Goal: Task Accomplishment & Management: Use online tool/utility

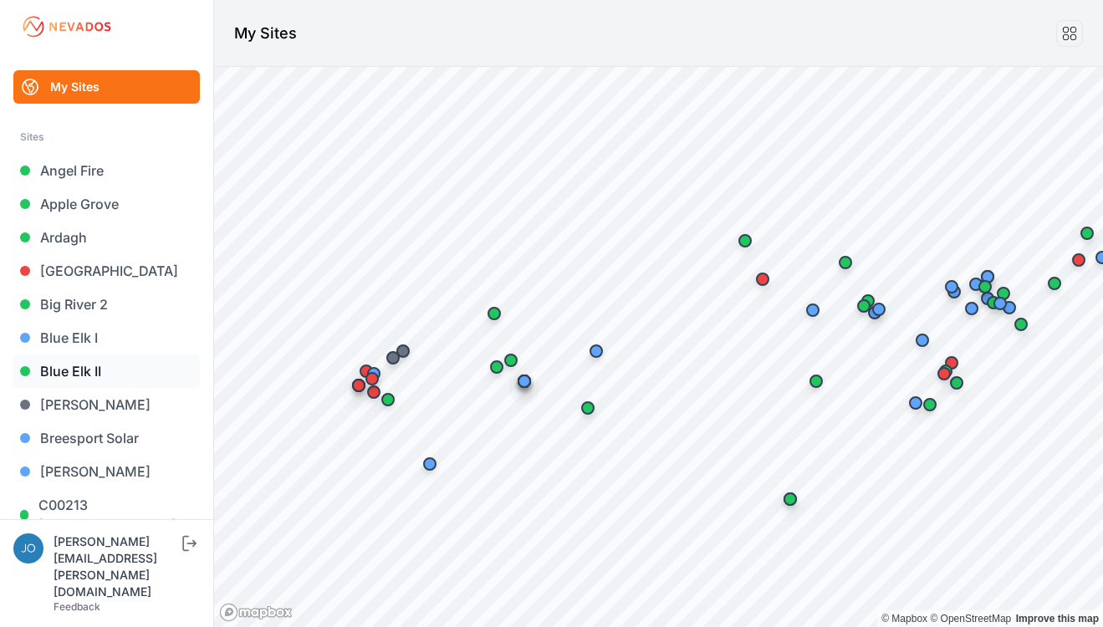
click at [74, 365] on link "Blue Elk II" at bounding box center [106, 371] width 186 height 33
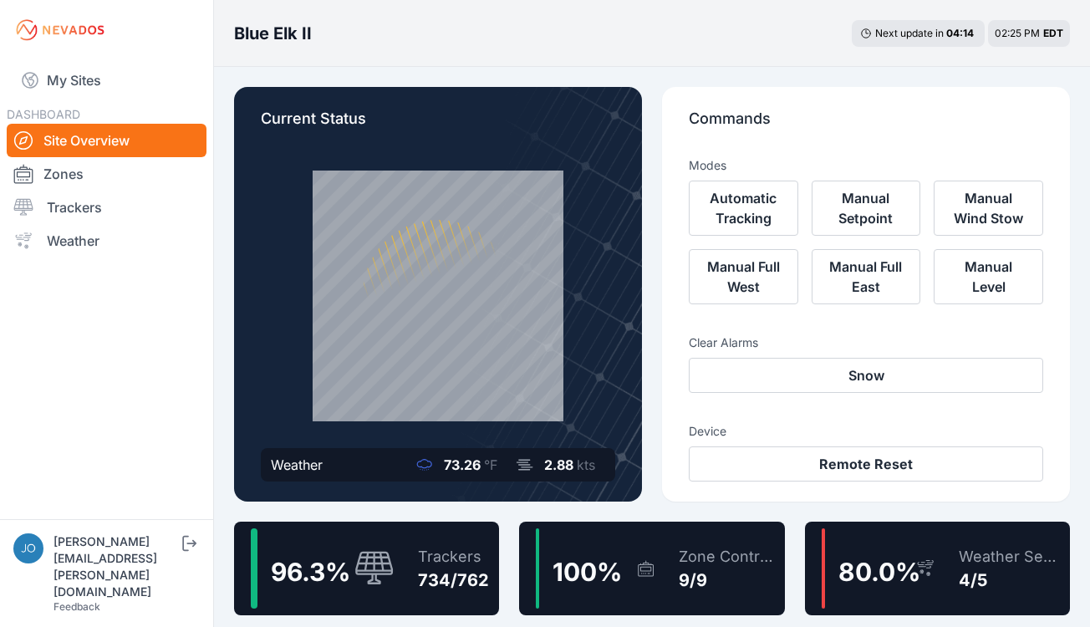
click at [469, 559] on div "Trackers" at bounding box center [453, 556] width 71 height 23
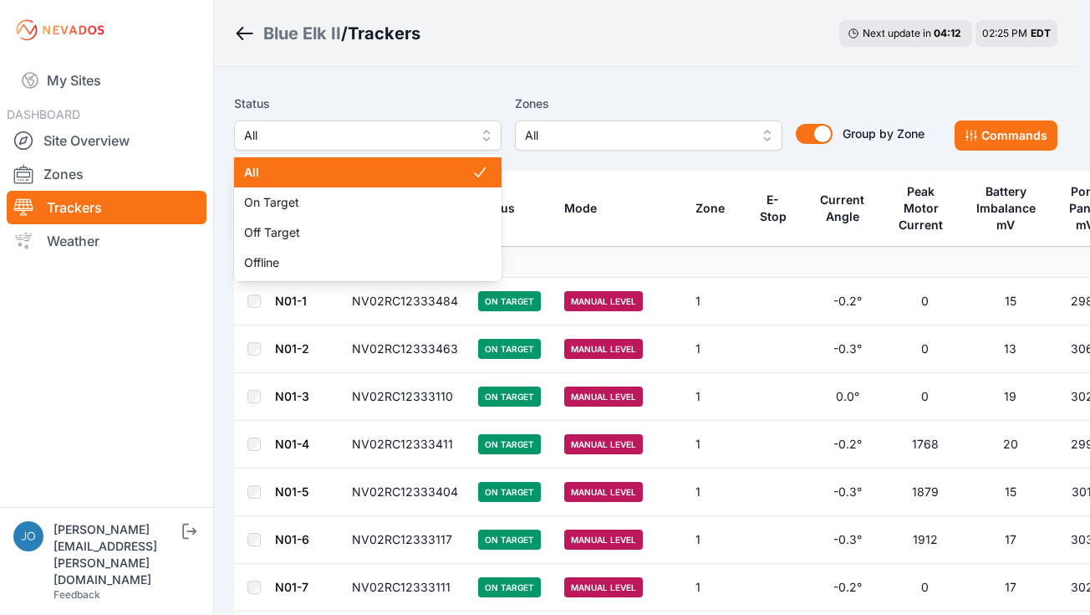
click at [415, 130] on span "All" at bounding box center [356, 135] width 224 height 20
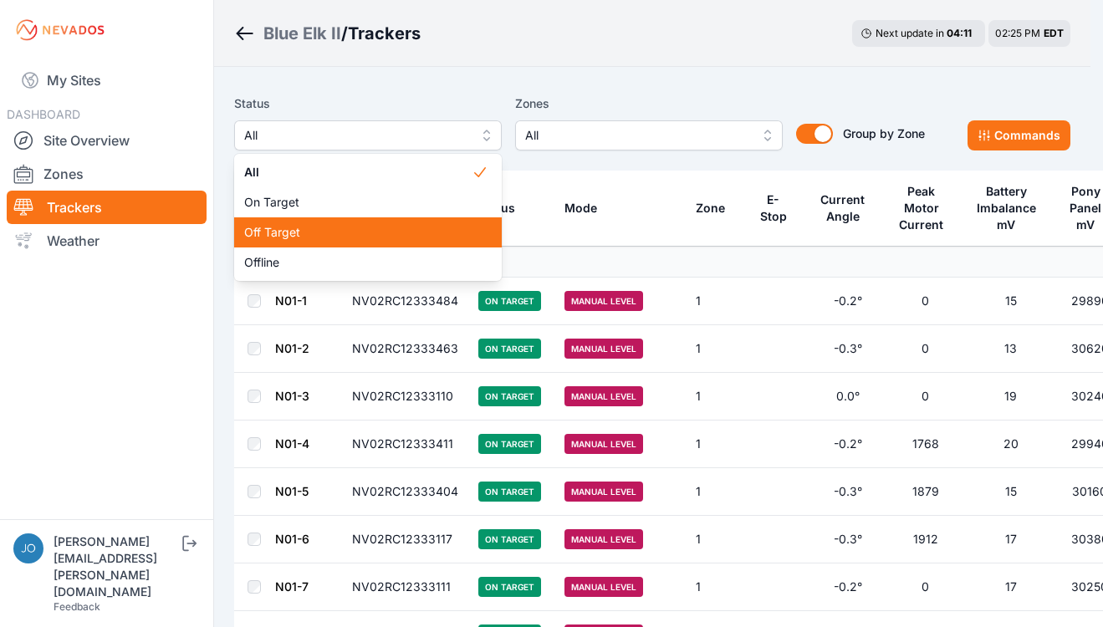
click at [350, 232] on span "Off Target" at bounding box center [357, 232] width 227 height 17
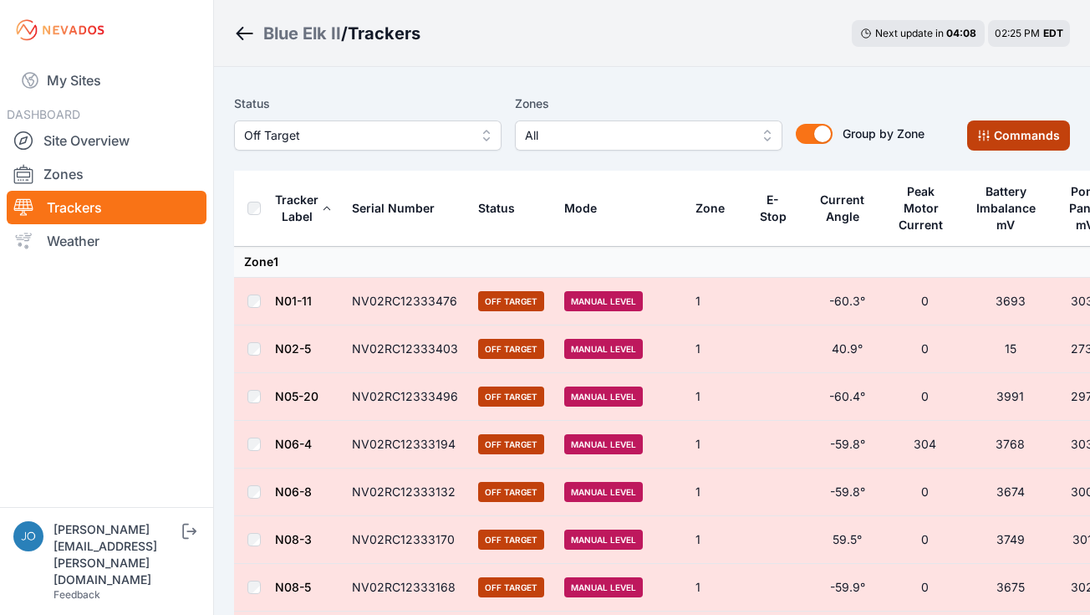
click at [1037, 134] on button "Commands" at bounding box center [1018, 135] width 103 height 30
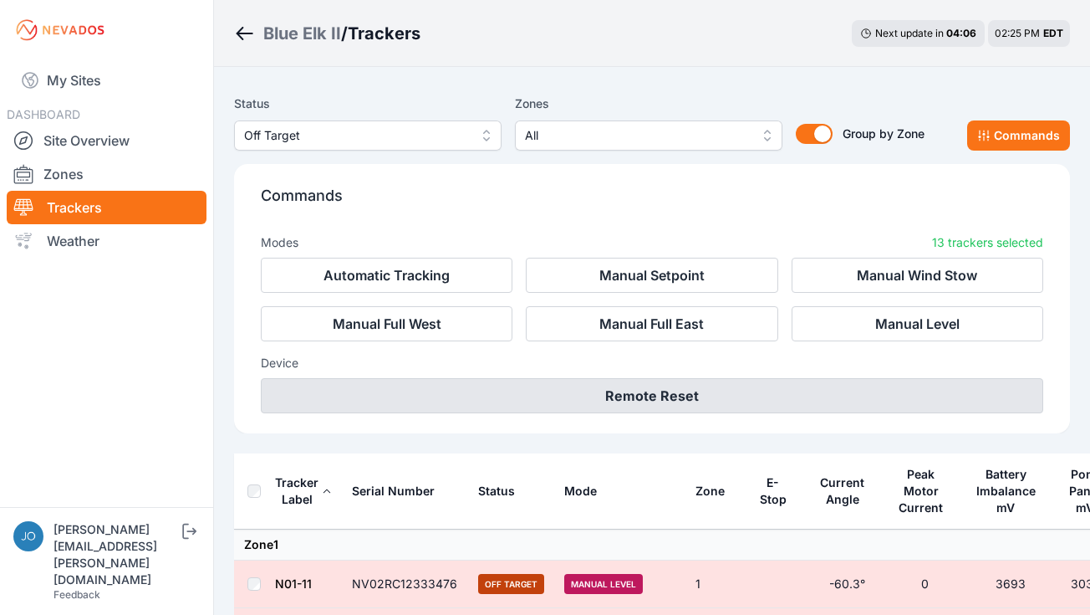
click at [966, 392] on button "Remote Reset" at bounding box center [652, 395] width 783 height 35
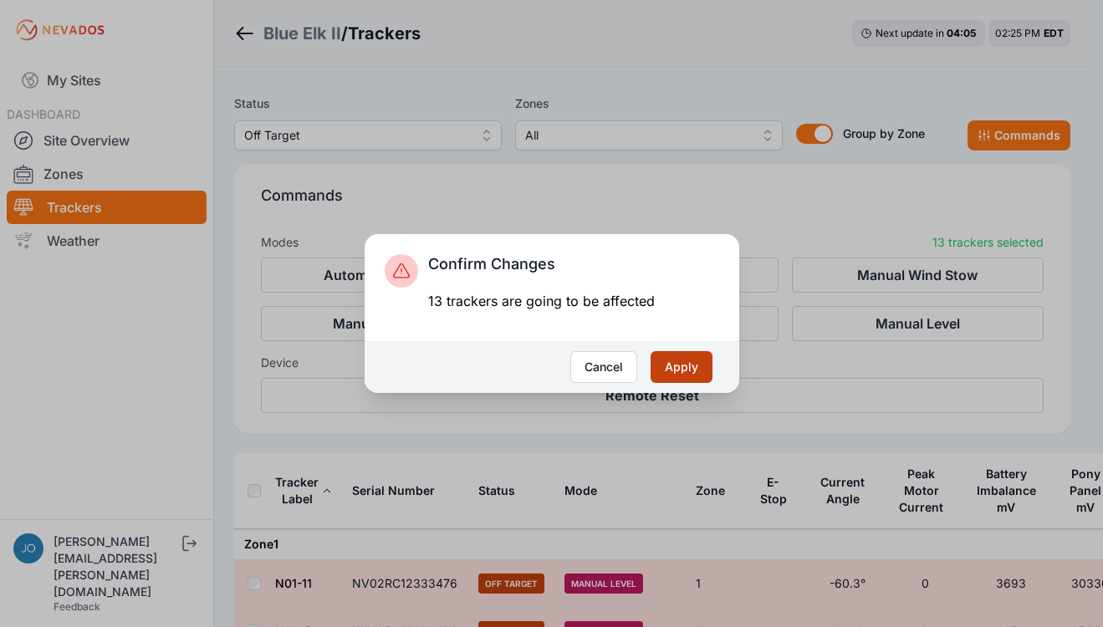
click at [700, 361] on button "Apply" at bounding box center [682, 367] width 62 height 32
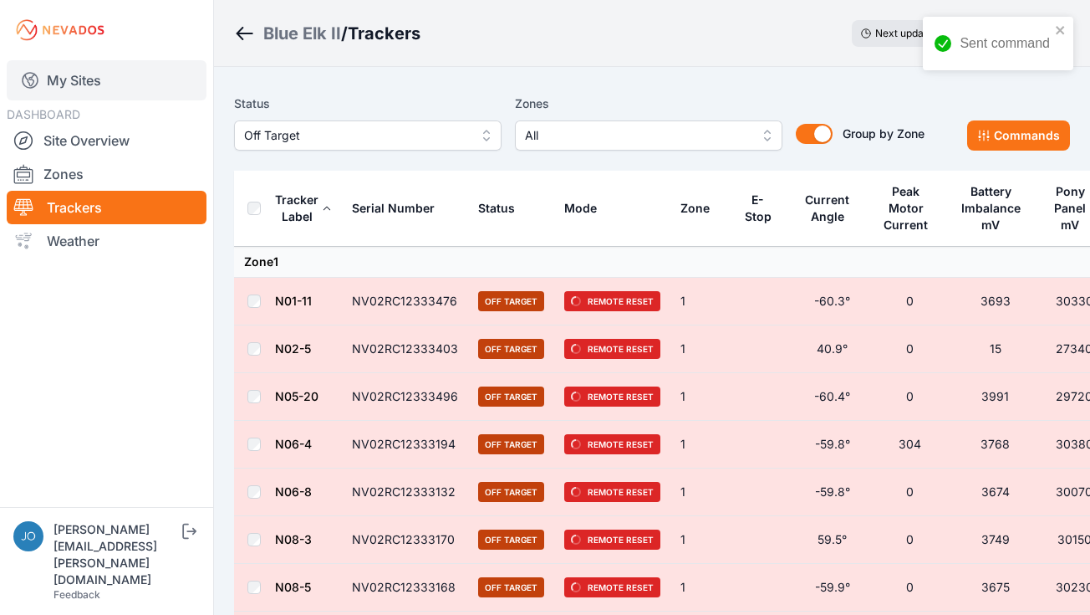
click at [65, 78] on link "My Sites" at bounding box center [107, 80] width 200 height 40
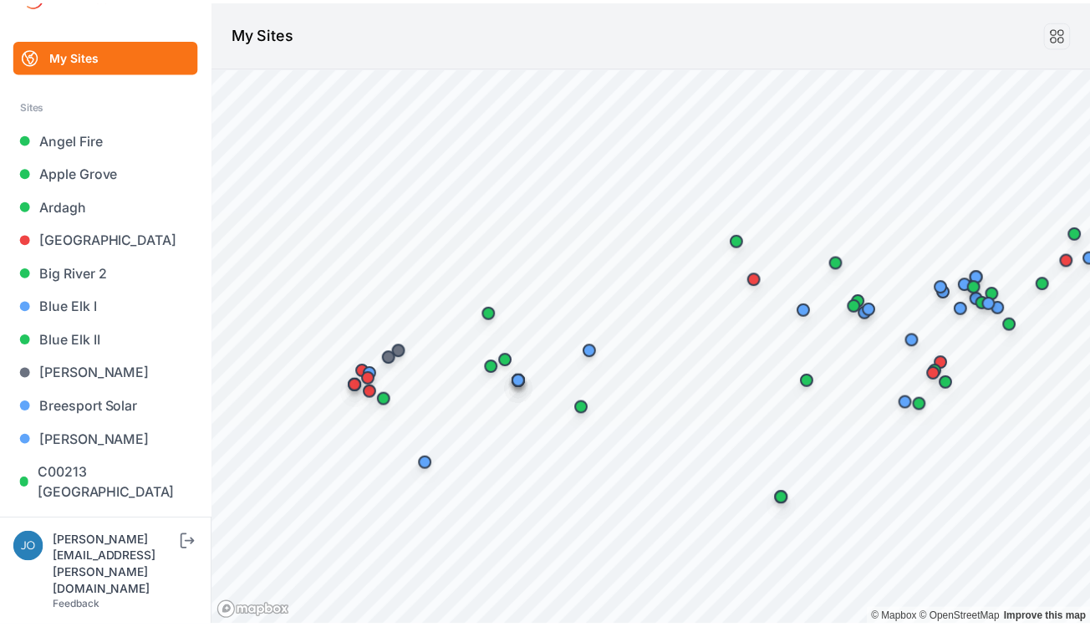
scroll to position [100, 0]
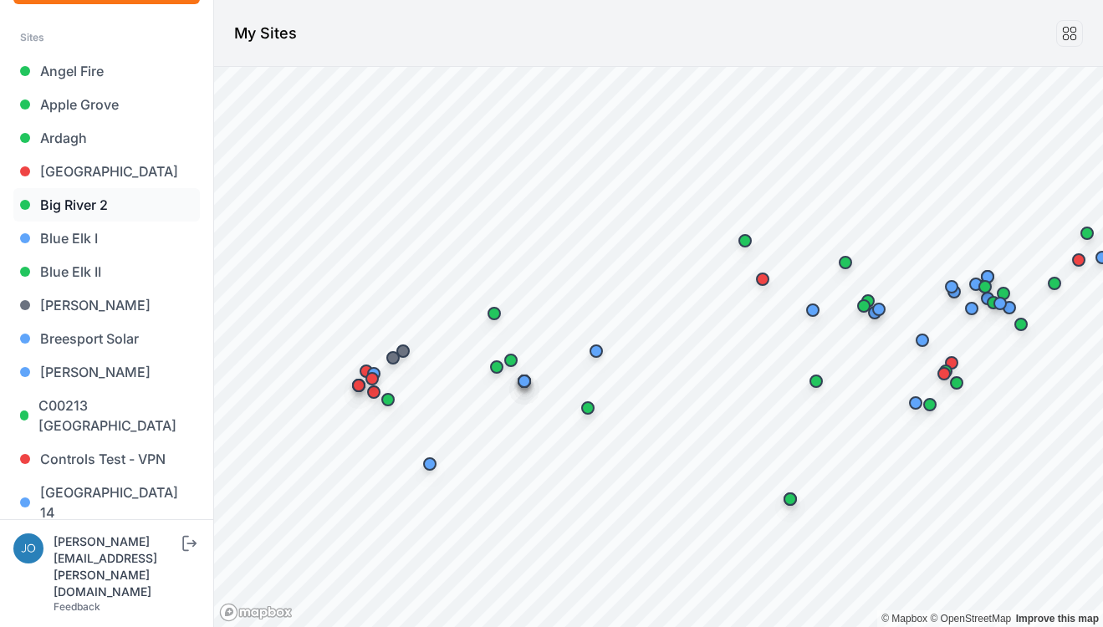
click at [80, 206] on link "Big River 2" at bounding box center [106, 204] width 186 height 33
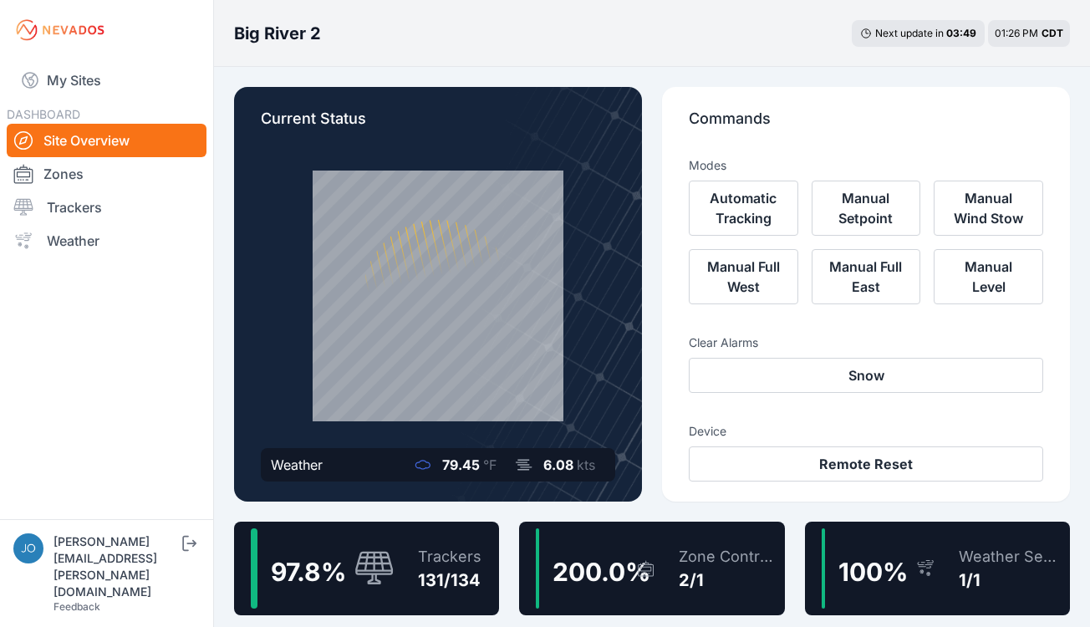
scroll to position [18, 0]
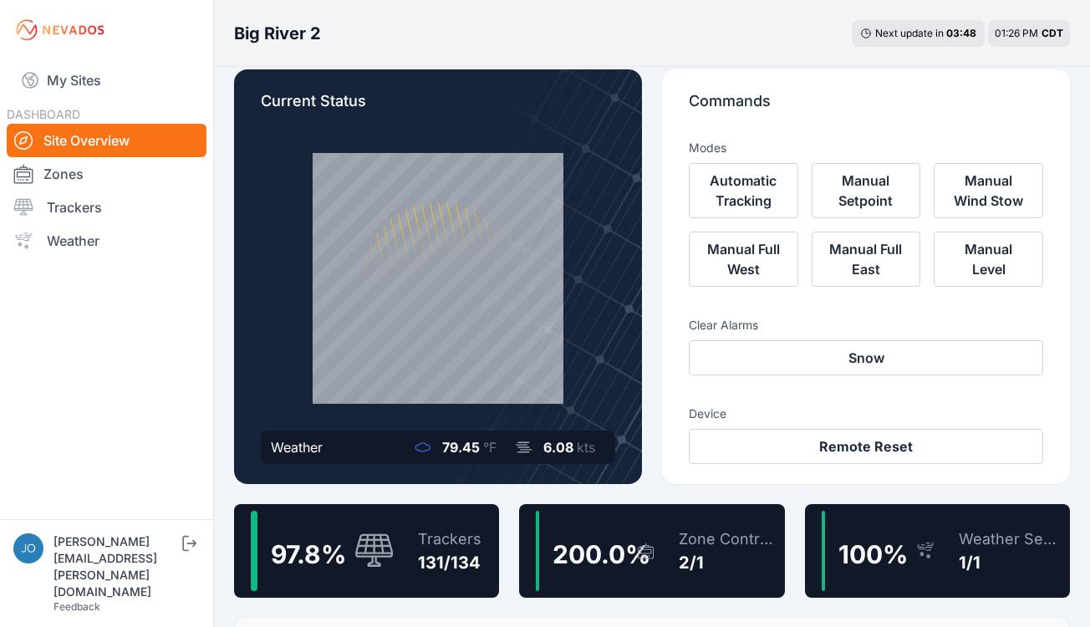
click at [466, 559] on div "131/134" at bounding box center [450, 562] width 64 height 23
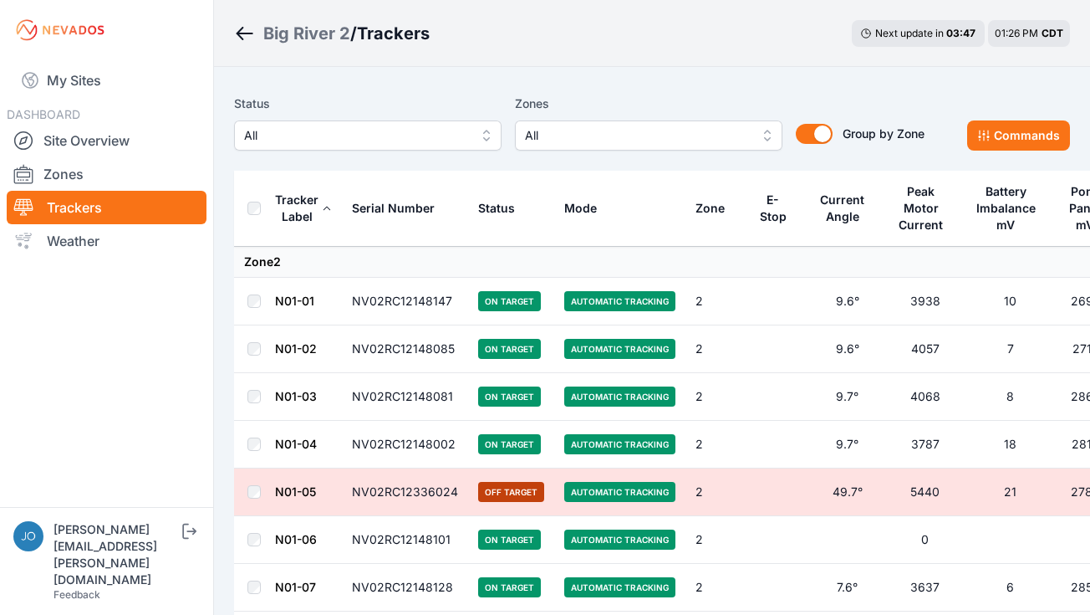
click at [304, 140] on span "All" at bounding box center [356, 135] width 224 height 20
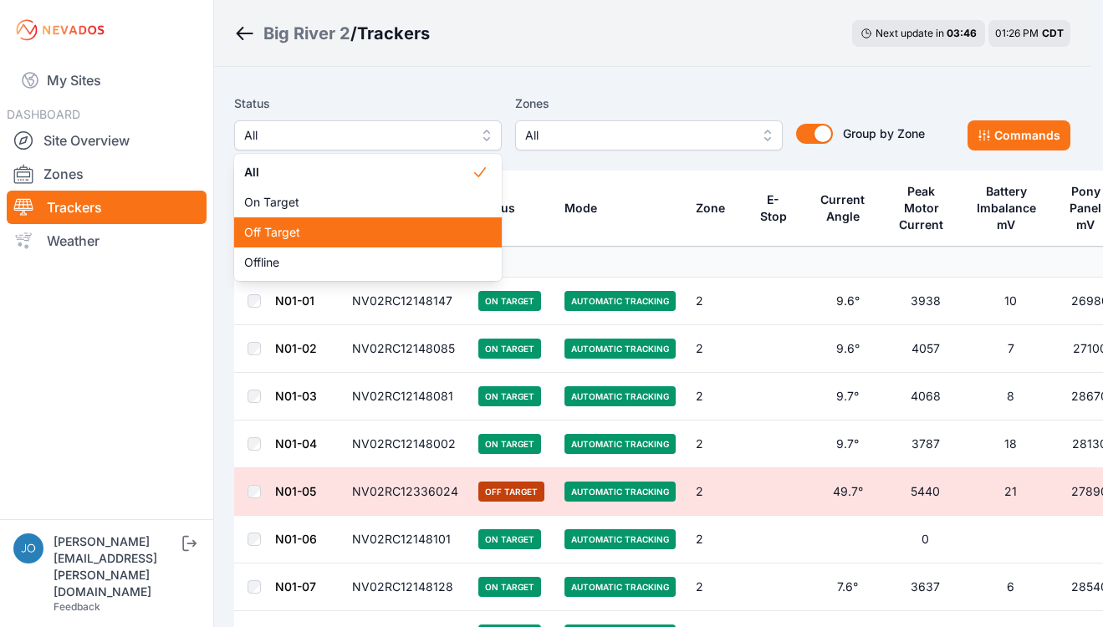
click at [309, 240] on span "Off Target" at bounding box center [357, 232] width 227 height 17
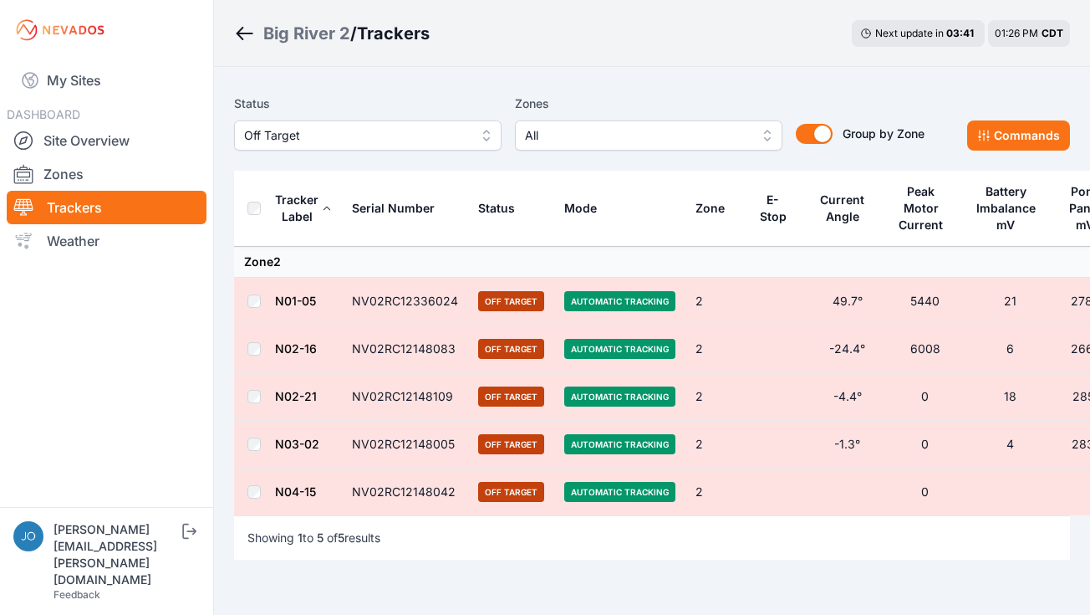
click at [355, 135] on span "Off Target" at bounding box center [356, 135] width 224 height 20
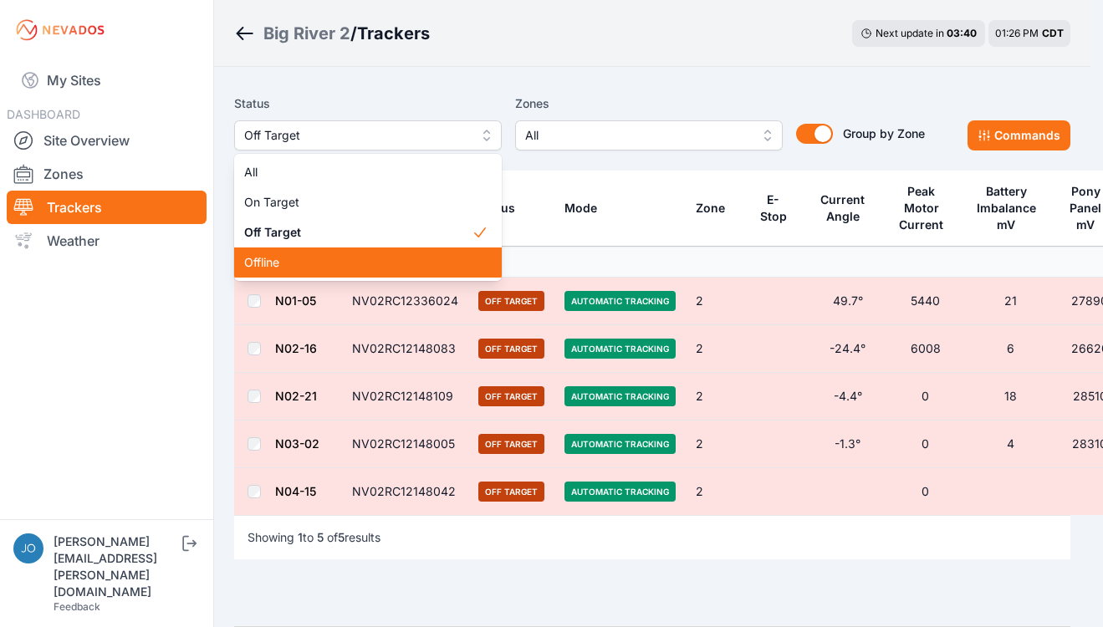
click at [304, 250] on div "Offline" at bounding box center [368, 263] width 268 height 30
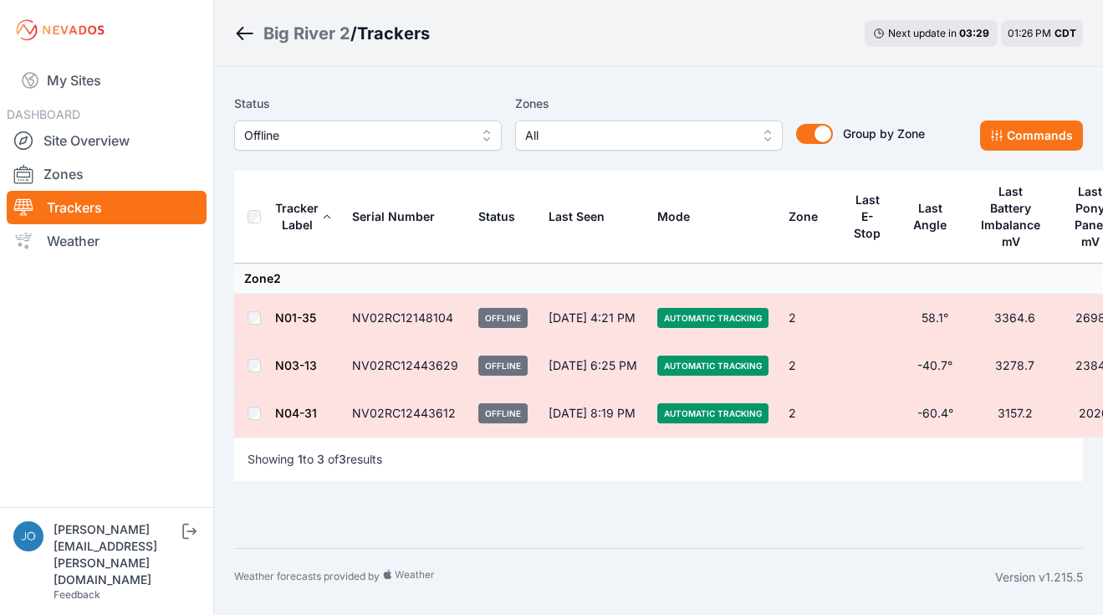
click at [343, 143] on span "Offline" at bounding box center [356, 135] width 224 height 20
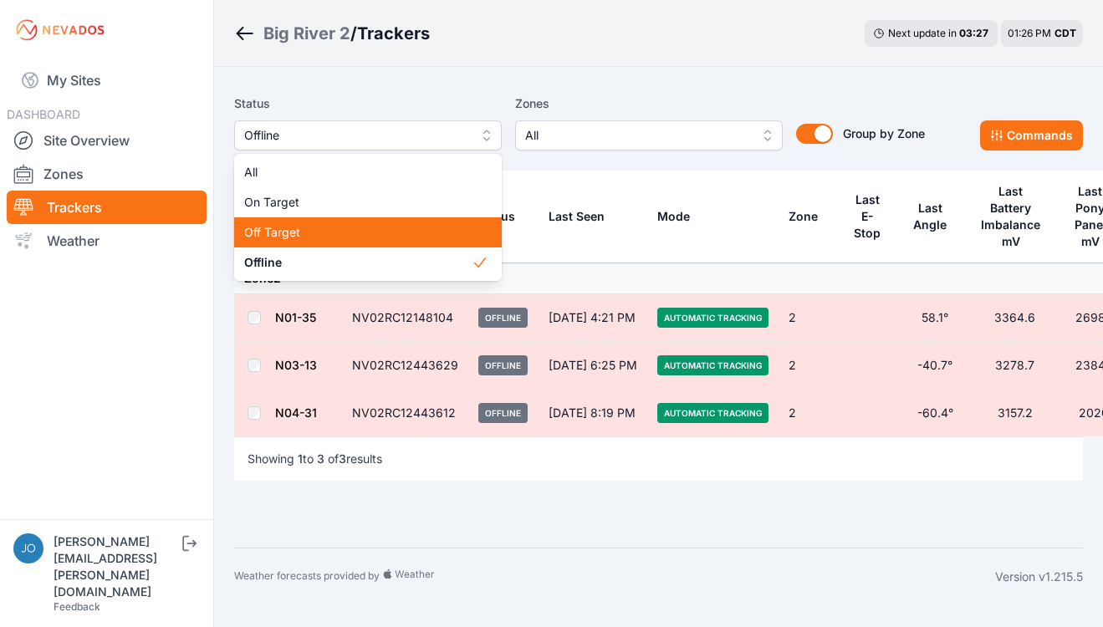
click at [337, 234] on span "Off Target" at bounding box center [357, 232] width 227 height 17
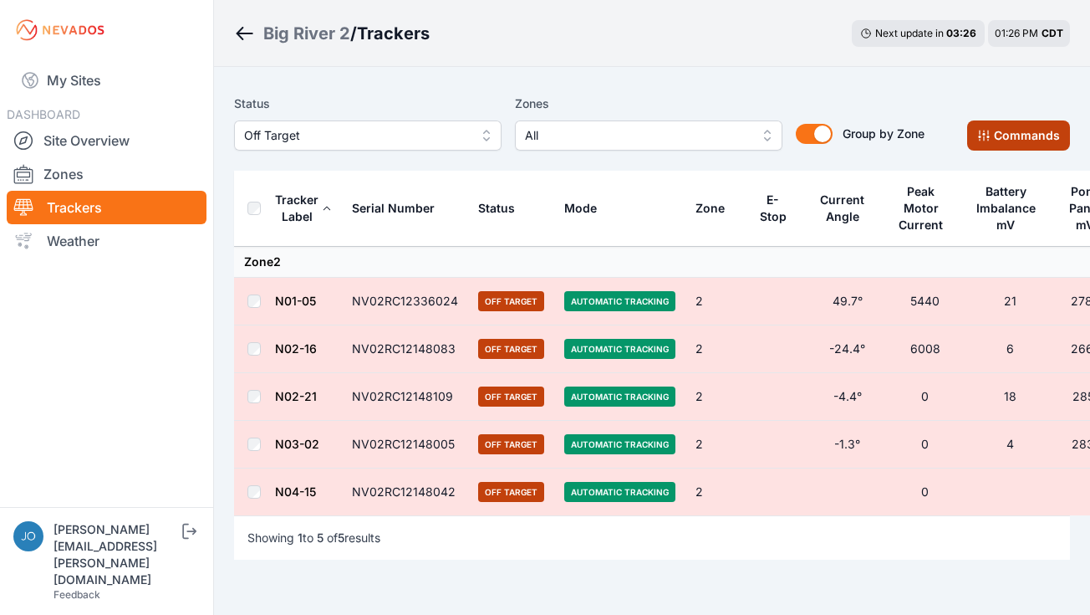
click at [986, 130] on icon at bounding box center [983, 135] width 11 height 11
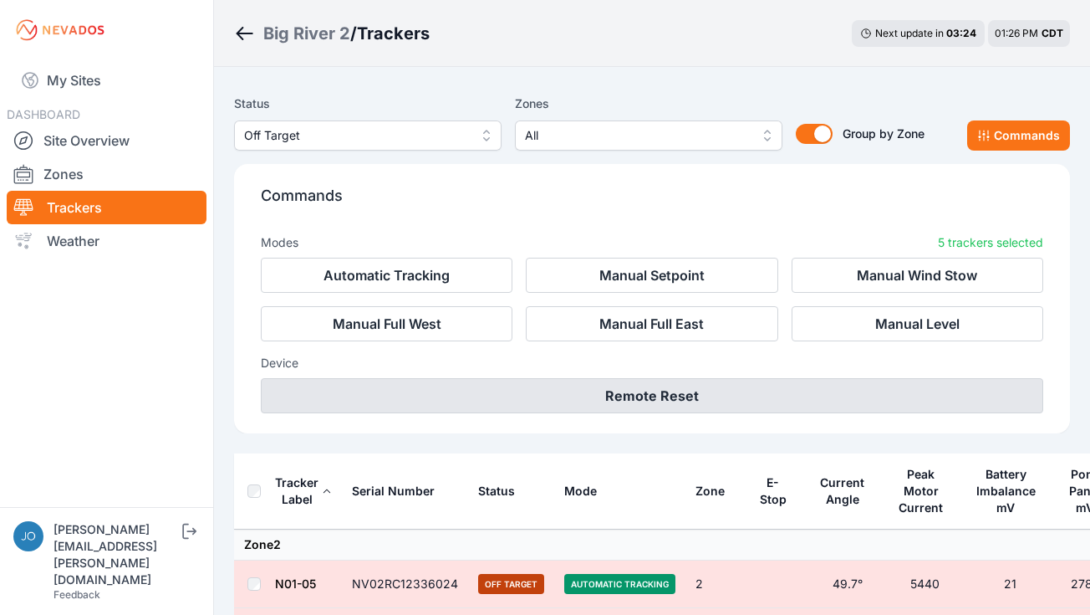
click at [584, 396] on button "Remote Reset" at bounding box center [652, 395] width 783 height 35
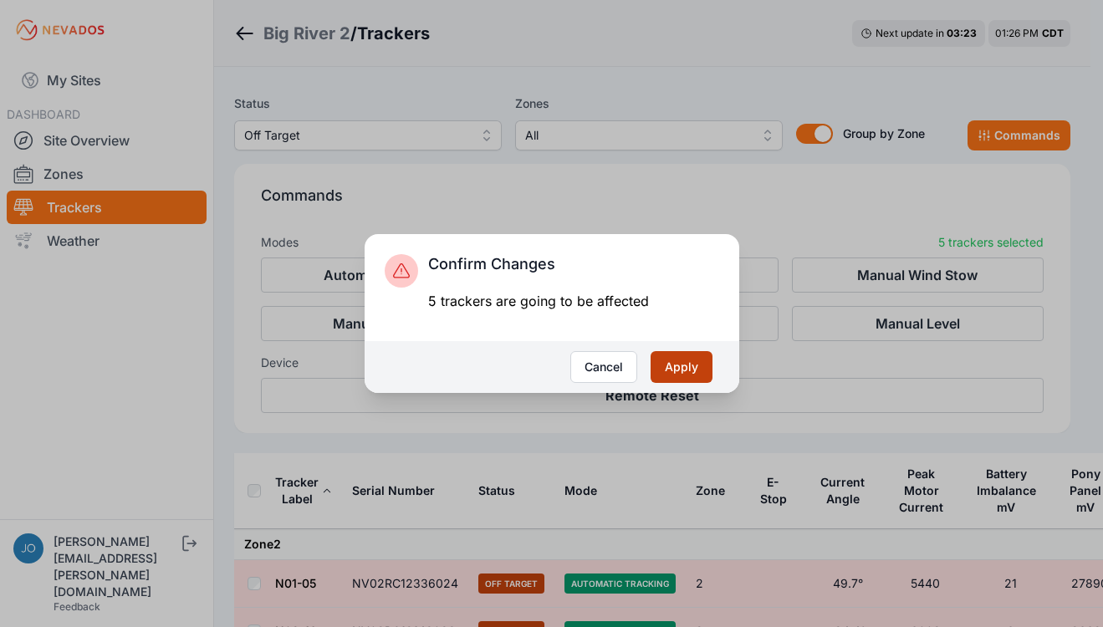
click at [676, 375] on button "Apply" at bounding box center [682, 367] width 62 height 32
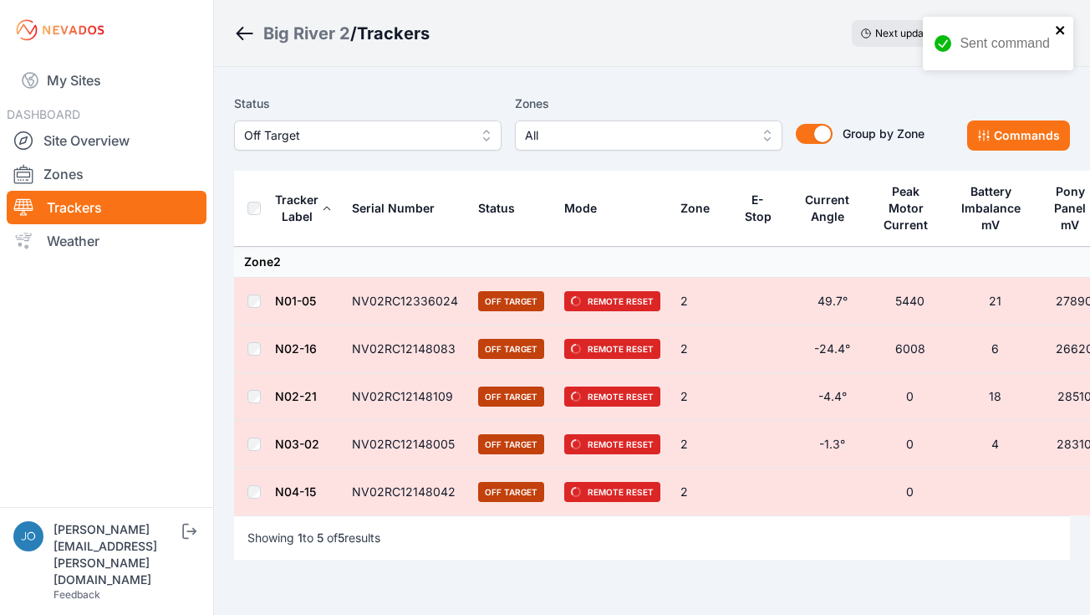
click at [1060, 35] on icon "close" at bounding box center [1061, 29] width 12 height 13
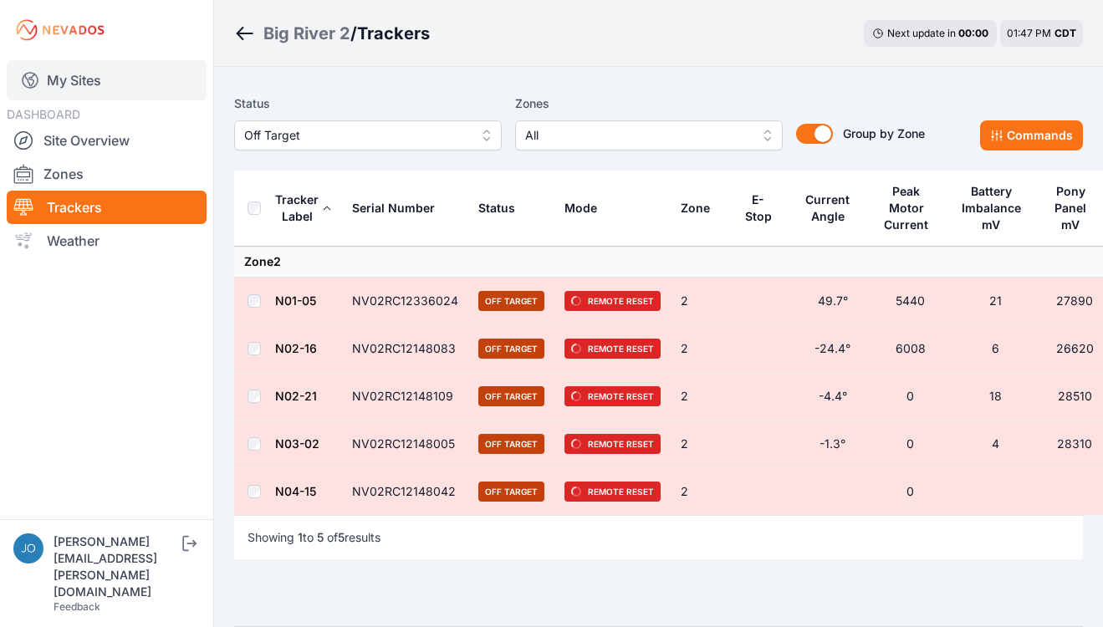
click at [82, 82] on link "My Sites" at bounding box center [107, 80] width 200 height 40
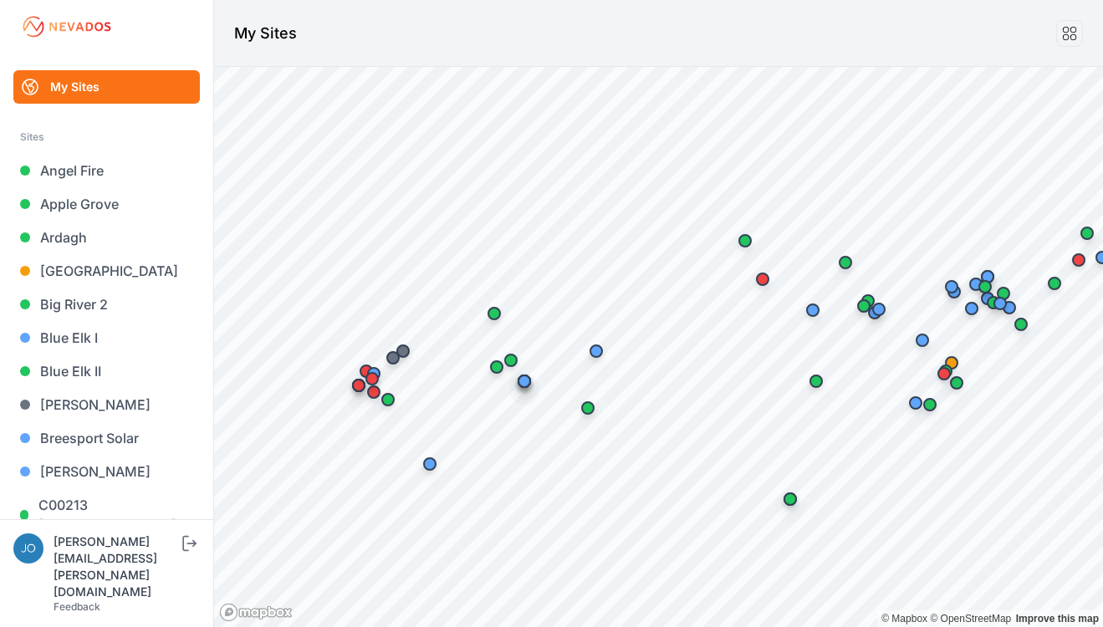
click at [79, 74] on link "My Sites" at bounding box center [106, 86] width 186 height 33
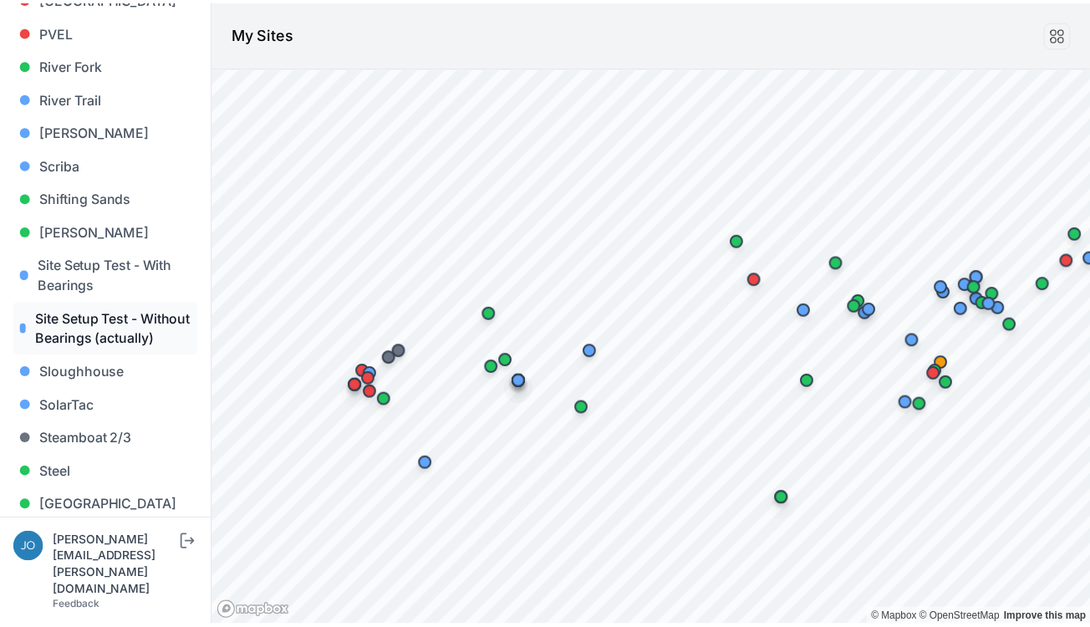
scroll to position [1752, 0]
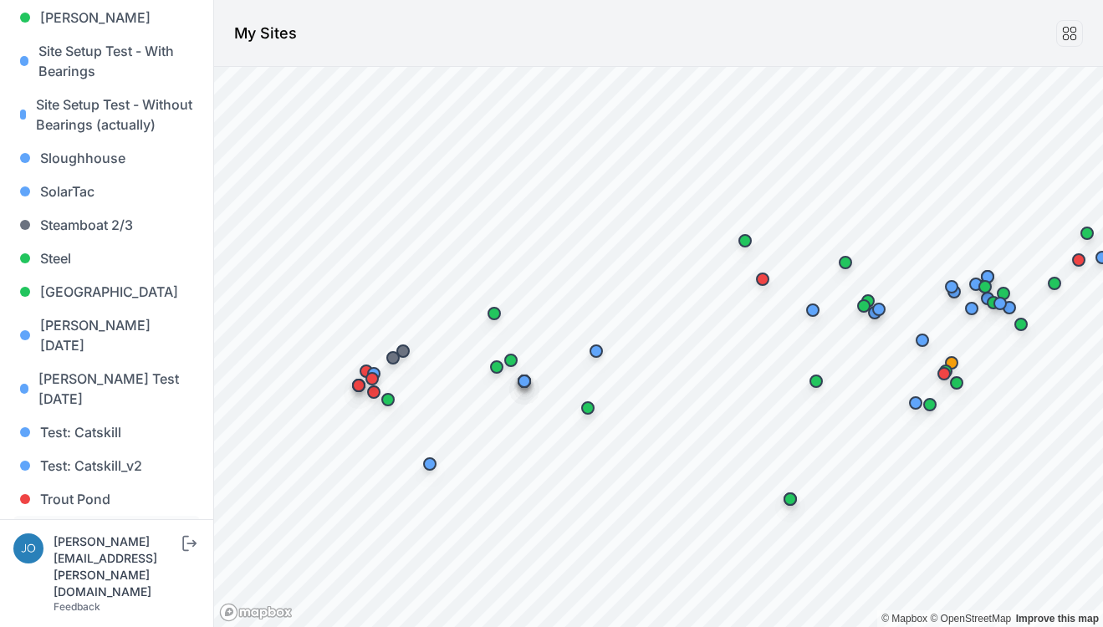
click at [83, 516] on link "[PERSON_NAME]" at bounding box center [106, 532] width 186 height 33
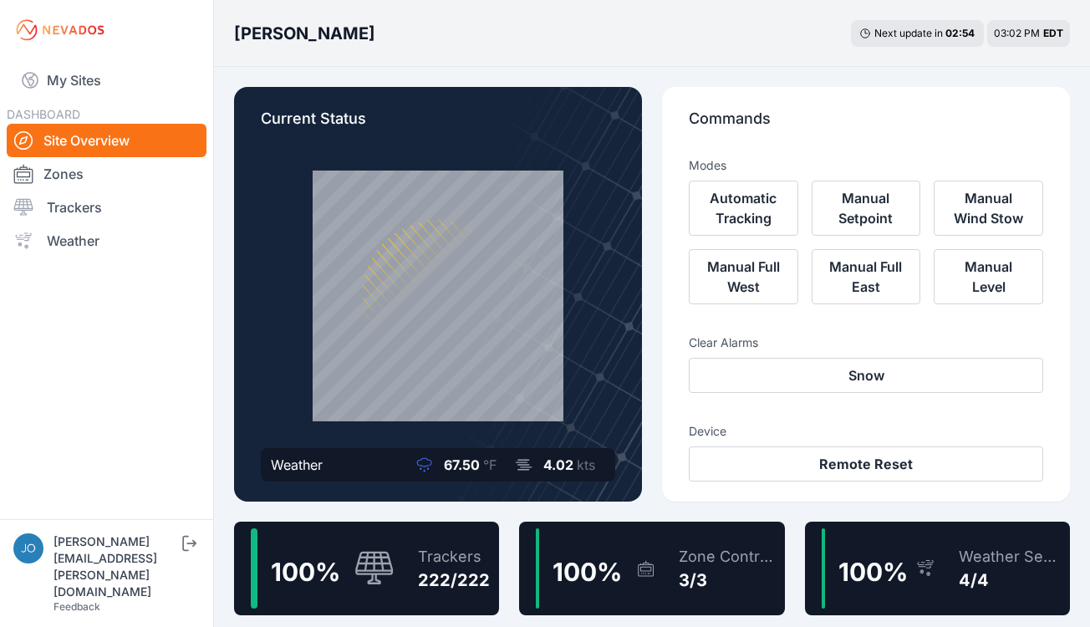
scroll to position [24, 0]
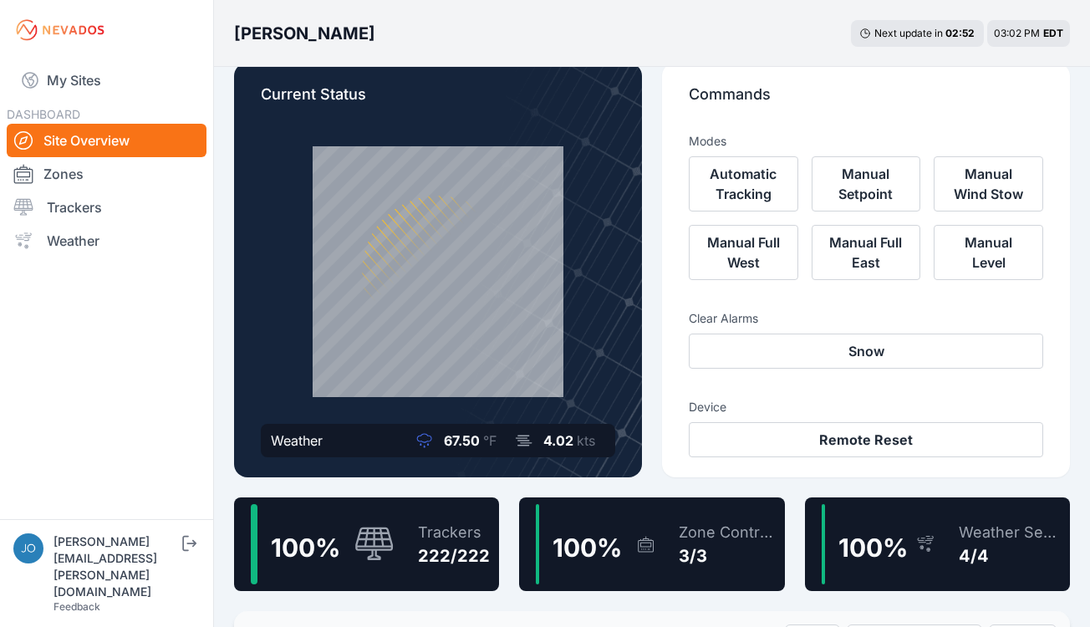
click at [448, 535] on div "Trackers" at bounding box center [454, 532] width 72 height 23
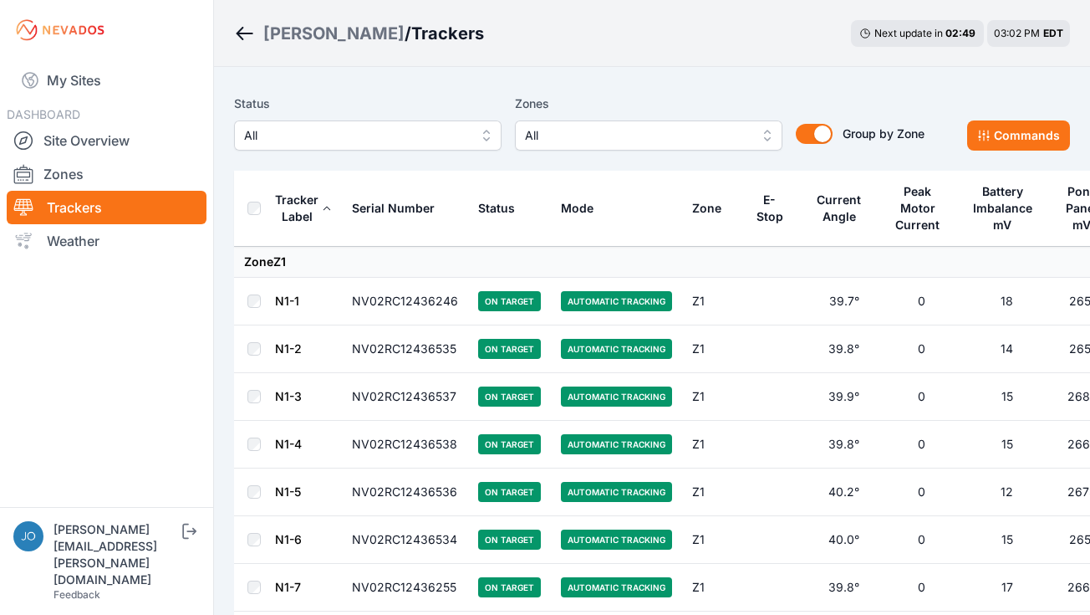
click at [300, 41] on div "[PERSON_NAME]" at bounding box center [333, 33] width 141 height 23
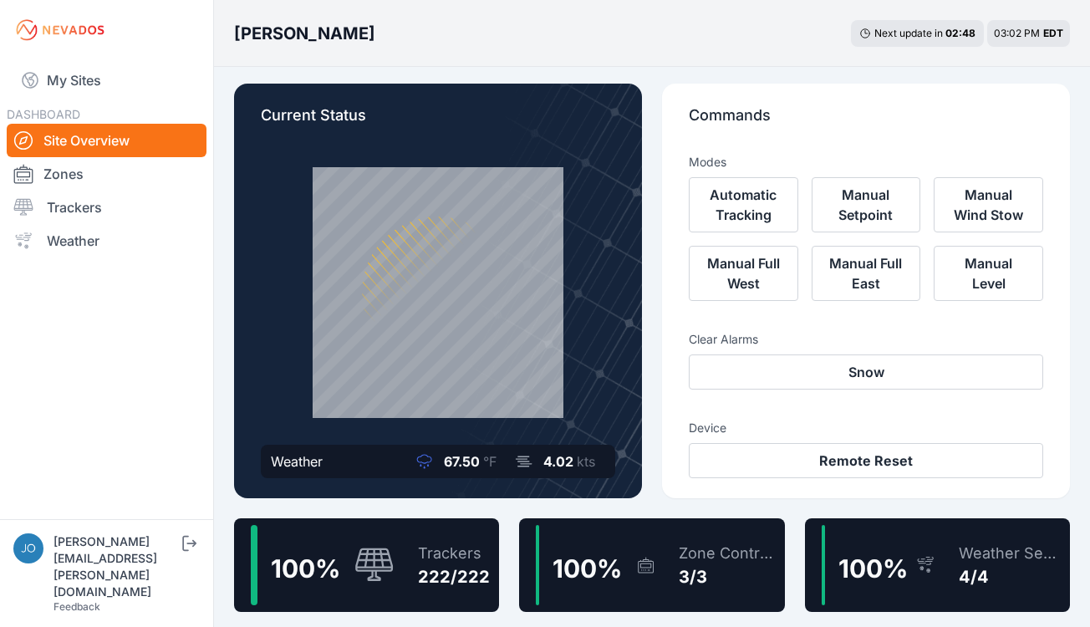
scroll to position [7, 0]
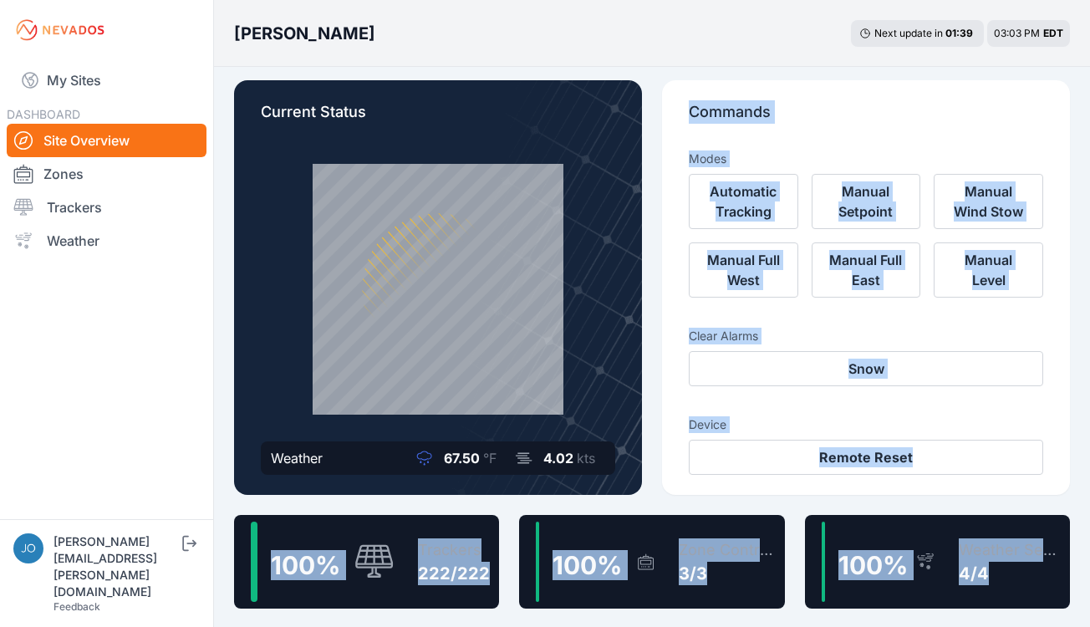
drag, startPoint x: 896, startPoint y: 0, endPoint x: 914, endPoint y: 98, distance: 99.4
click at [914, 98] on body "My Sites DASHBOARD Site Overview Zones Trackers Weather joe.mikula@nevados.sola…" at bounding box center [545, 306] width 1090 height 627
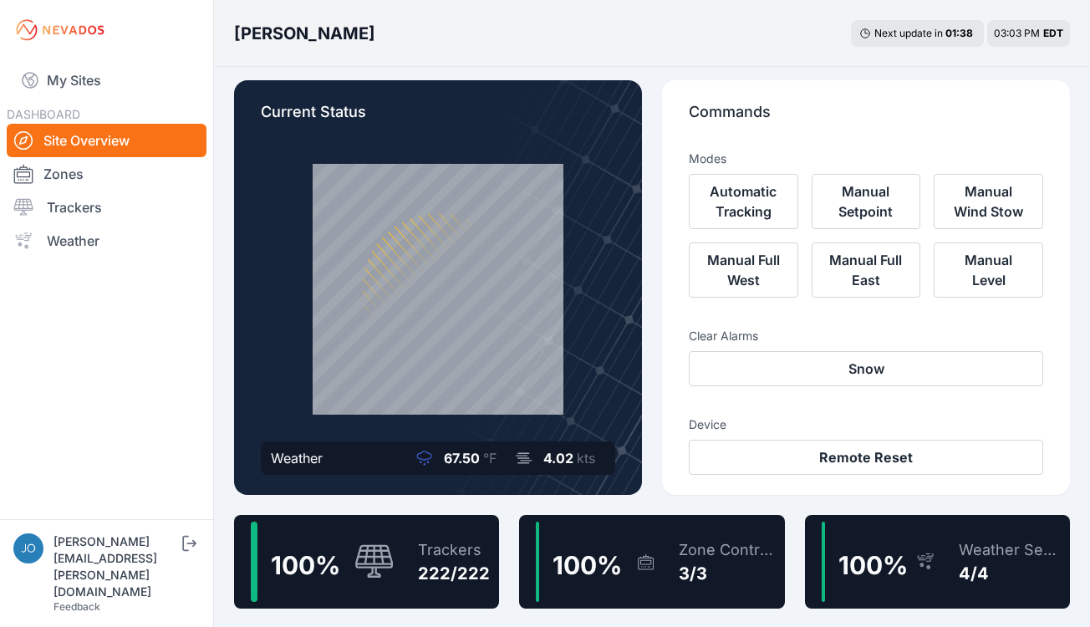
click at [92, 408] on nav "My Sites DASHBOARD Site Overview Zones Trackers Weather" at bounding box center [106, 283] width 213 height 446
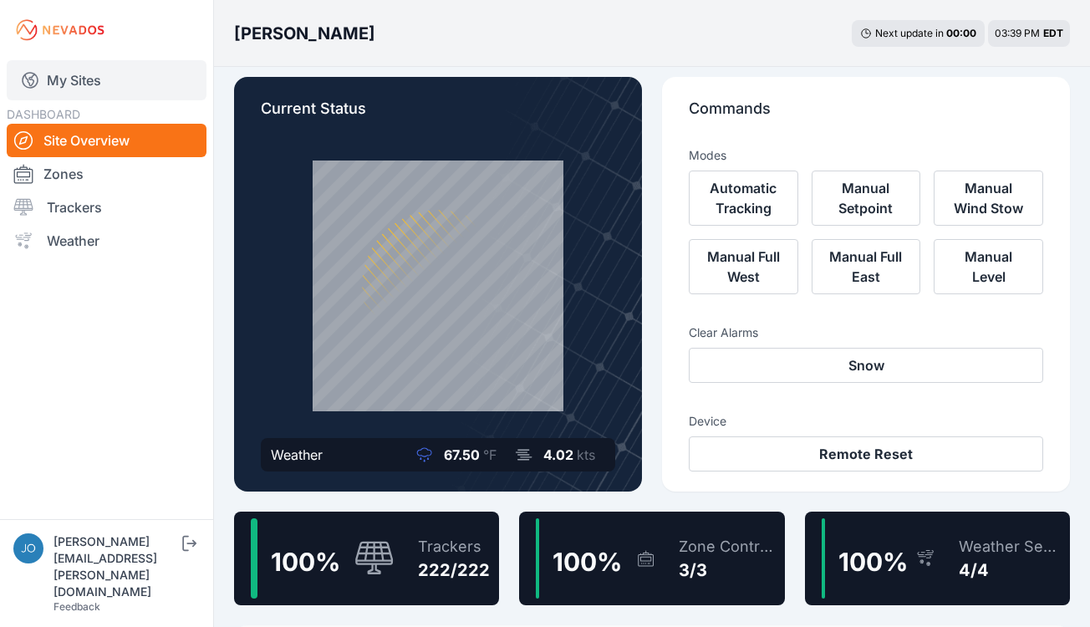
click at [51, 74] on link "My Sites" at bounding box center [107, 80] width 200 height 40
